Goal: Navigation & Orientation: Find specific page/section

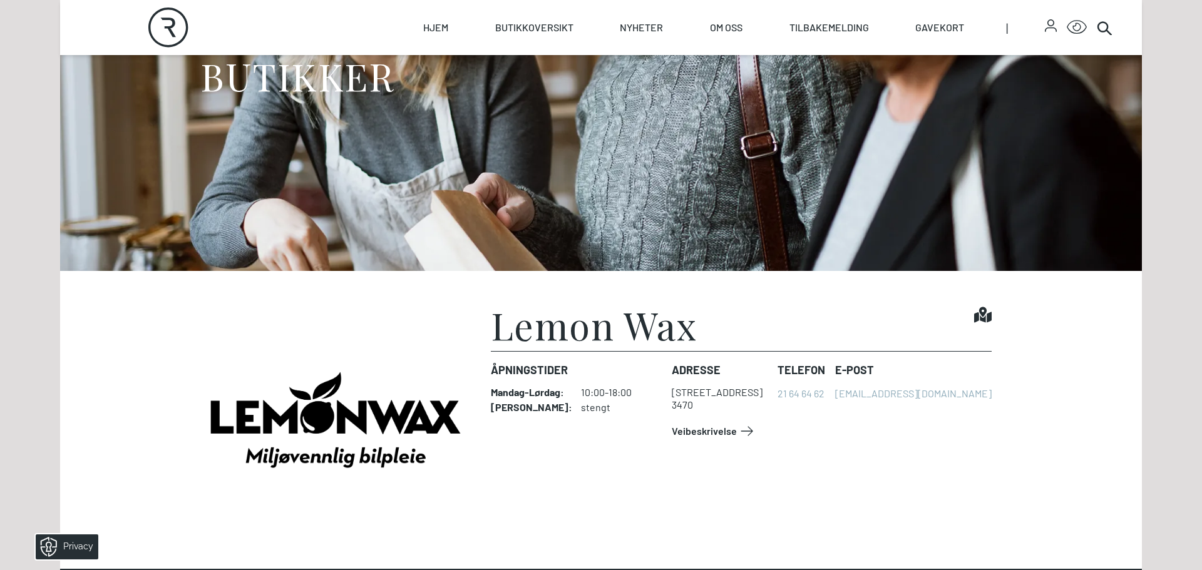
scroll to position [197, 0]
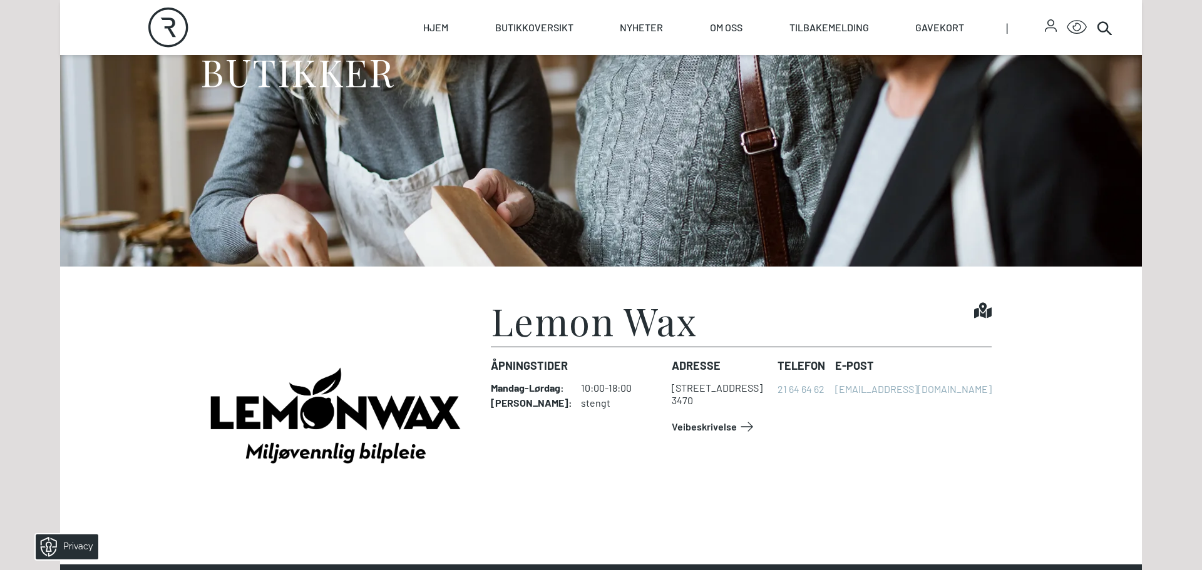
click at [981, 309] on icon at bounding box center [983, 311] width 18 height 16
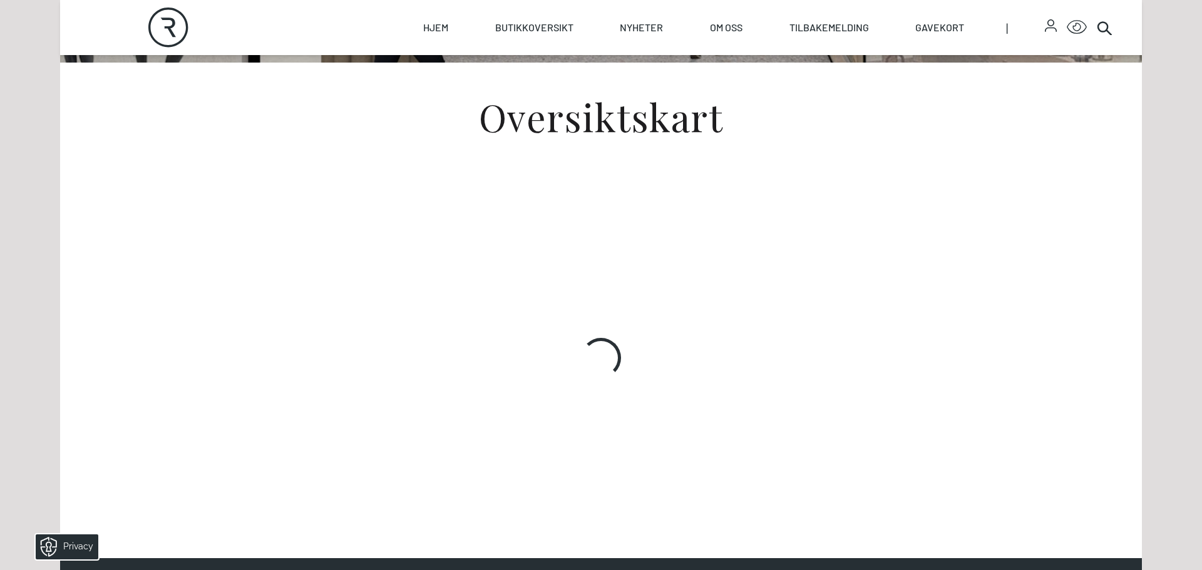
scroll to position [402, 0]
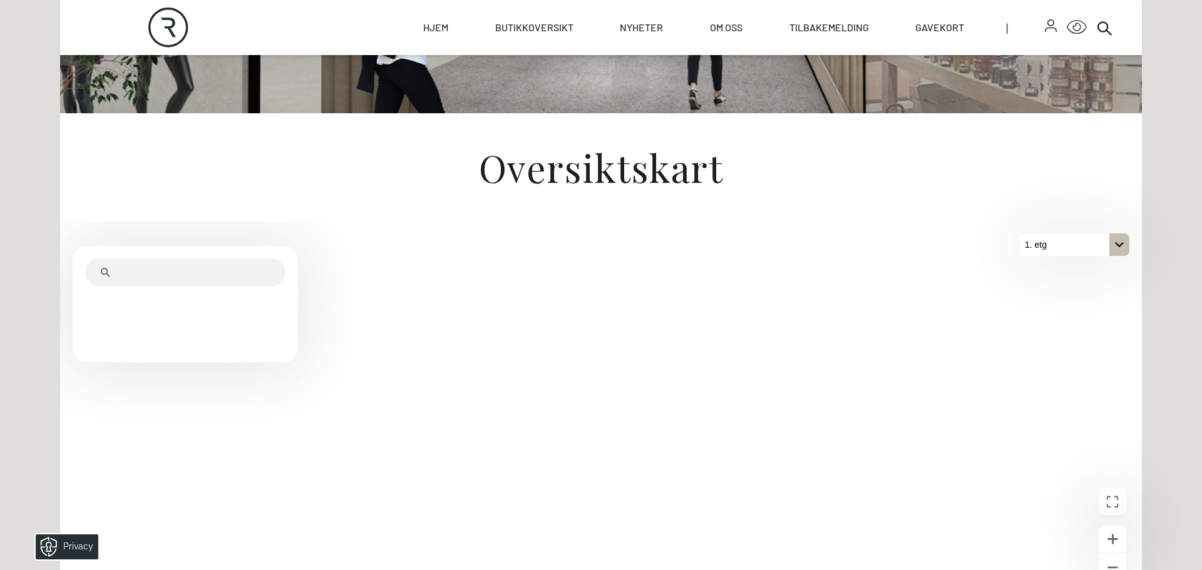
scroll to position [373, 0]
